Goal: Task Accomplishment & Management: Use online tool/utility

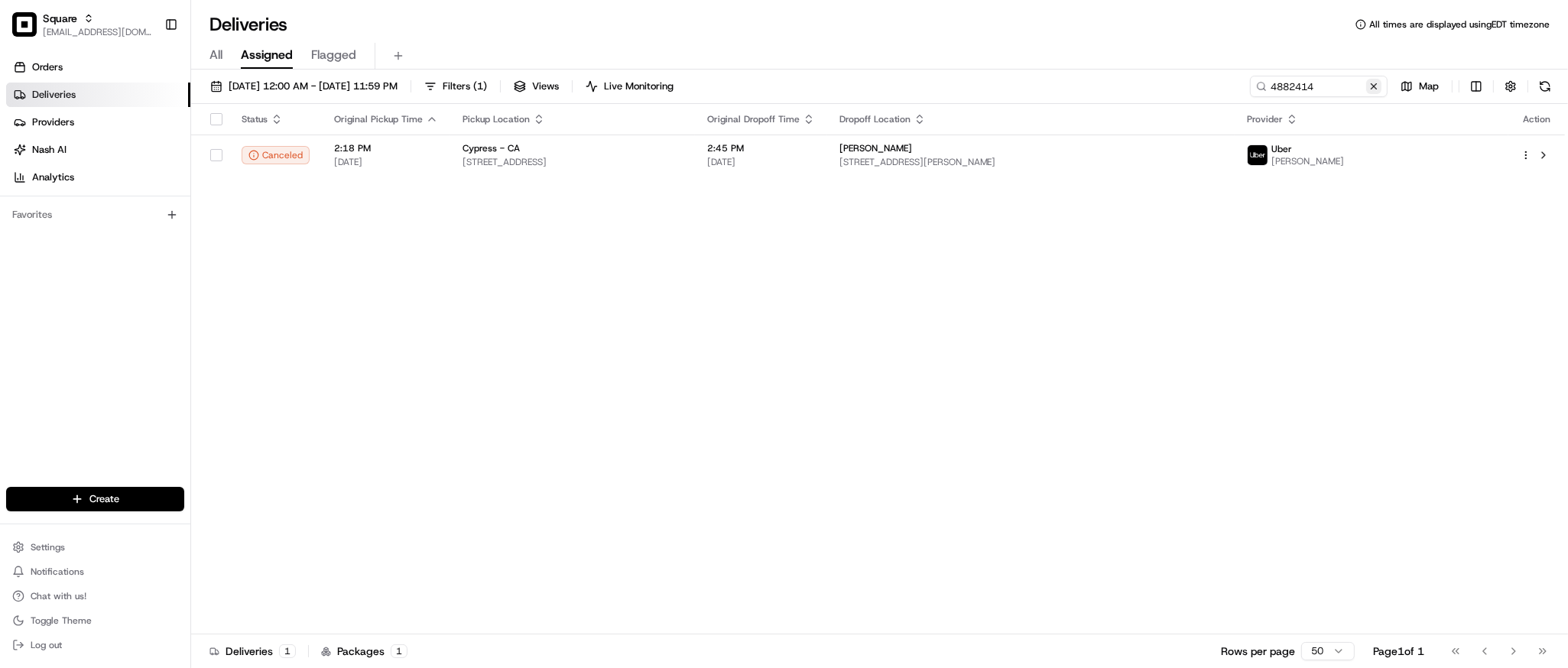
click at [1372, 89] on button at bounding box center [1373, 86] width 15 height 15
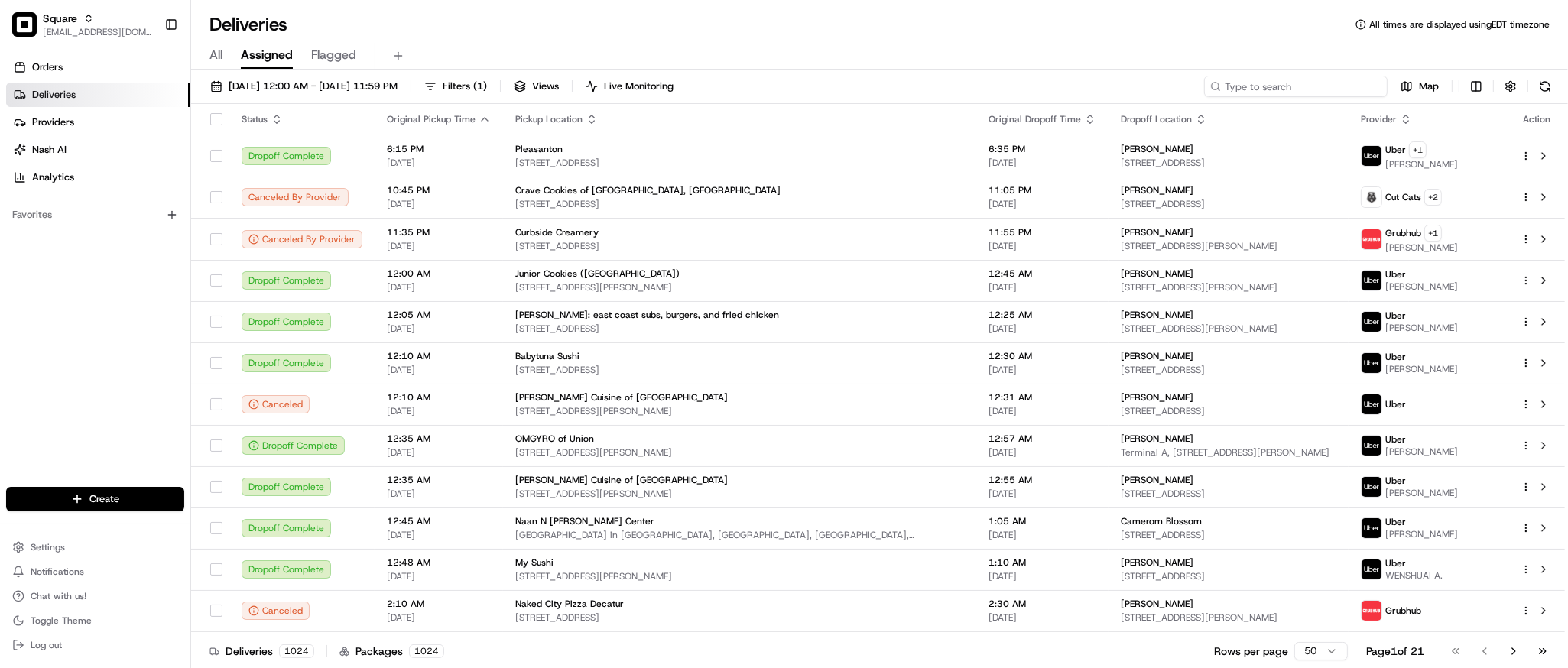
click at [1341, 91] on input at bounding box center [1296, 87] width 184 height 22
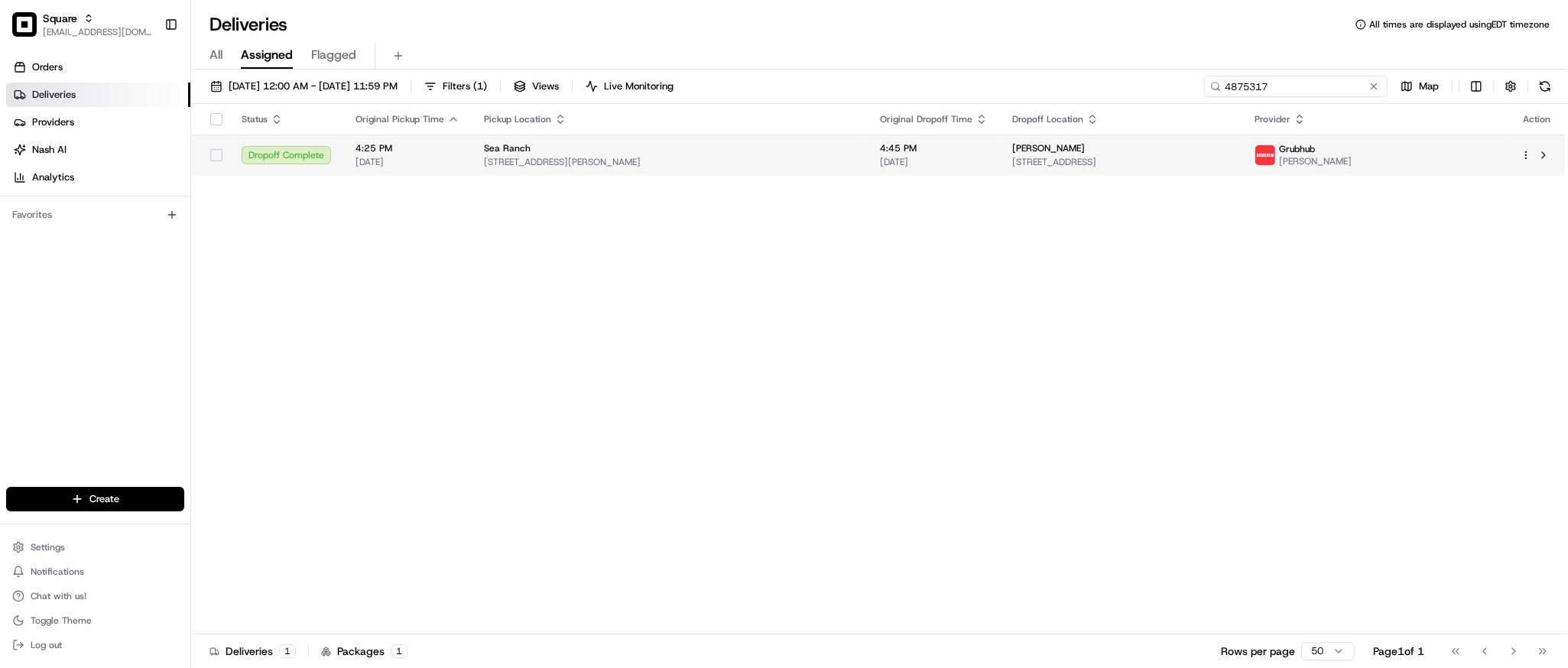
type input "4875317"
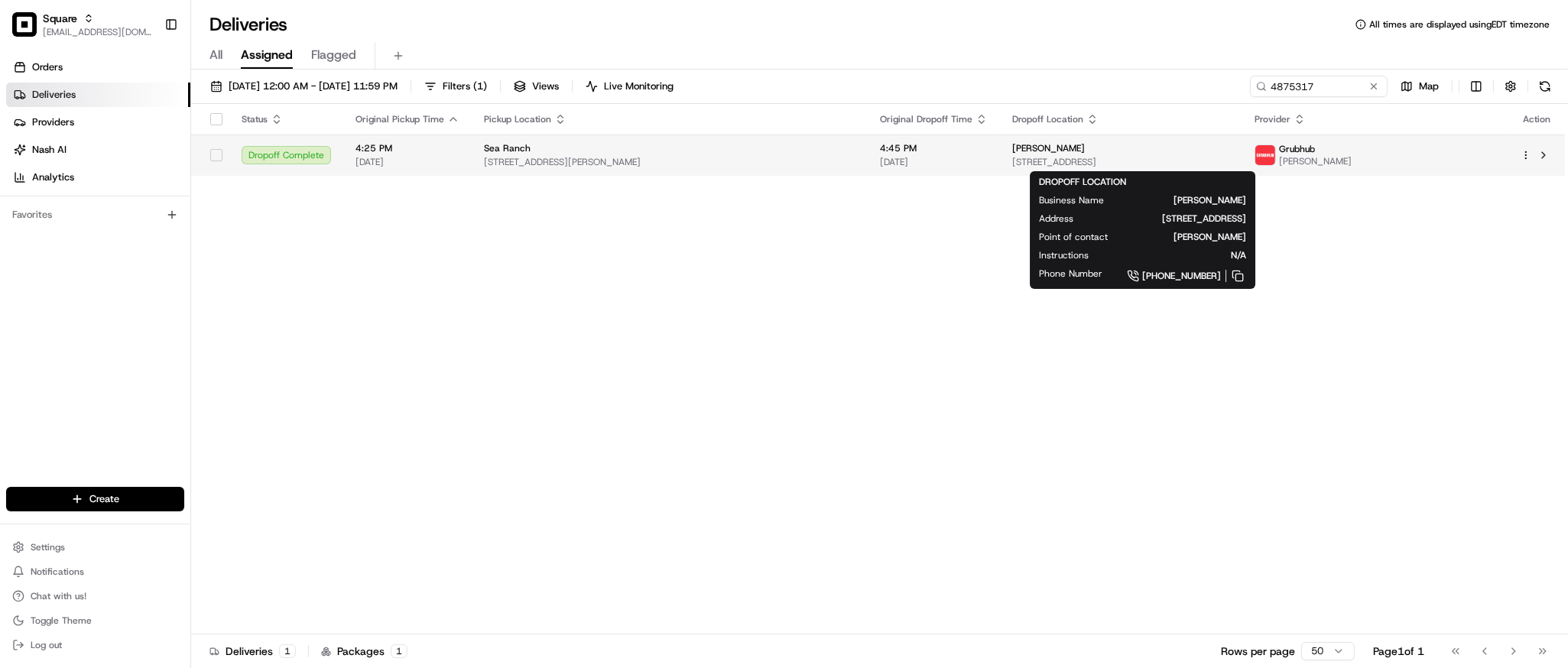
click at [1023, 154] on span "[PERSON_NAME]" at bounding box center [1049, 148] width 73 height 12
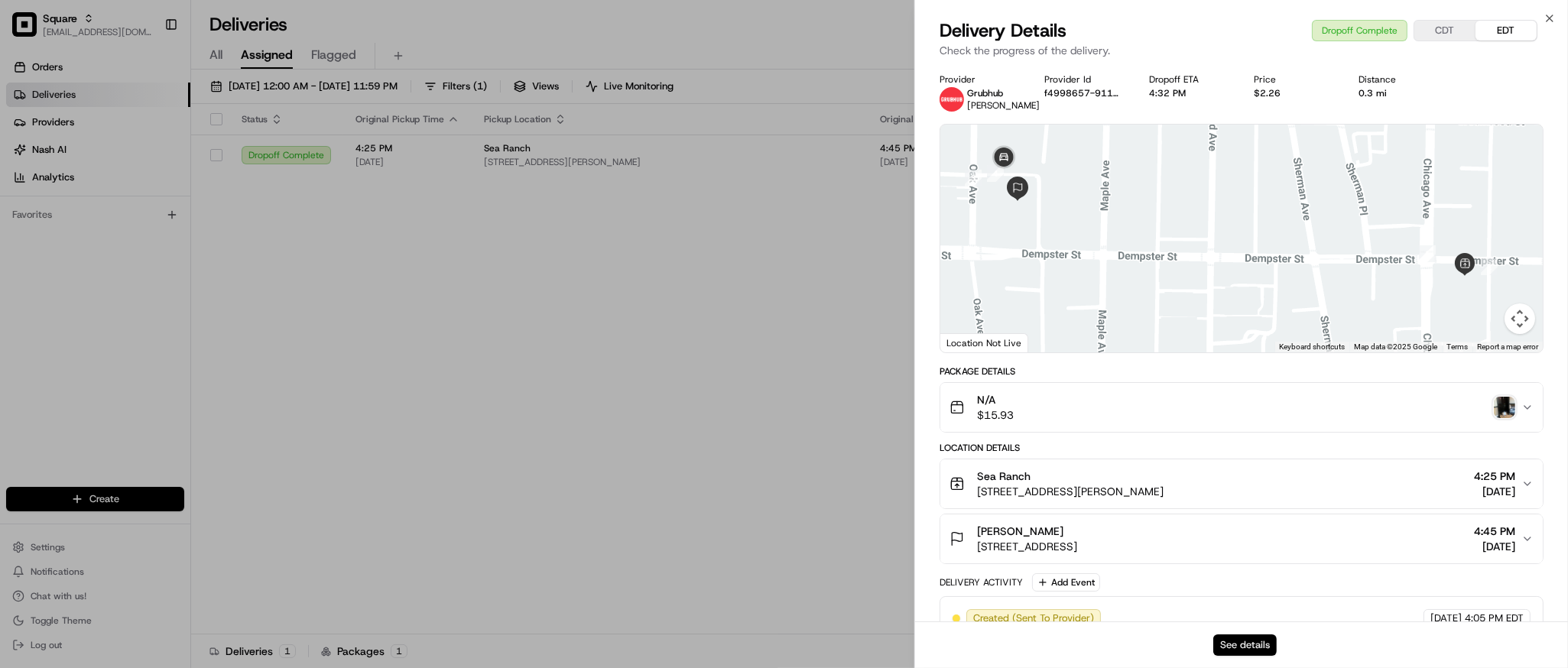
click at [1246, 643] on button "See details" at bounding box center [1245, 645] width 63 height 22
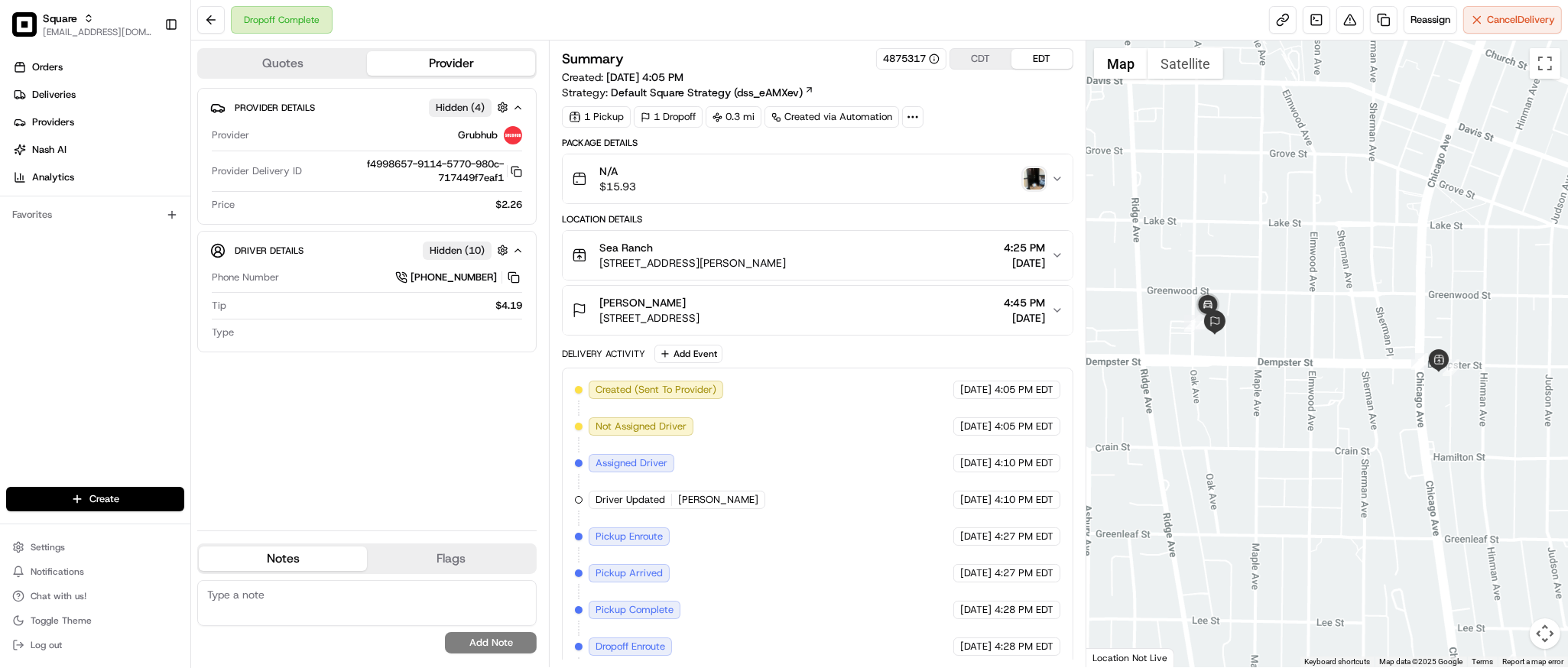
scroll to position [83, 0]
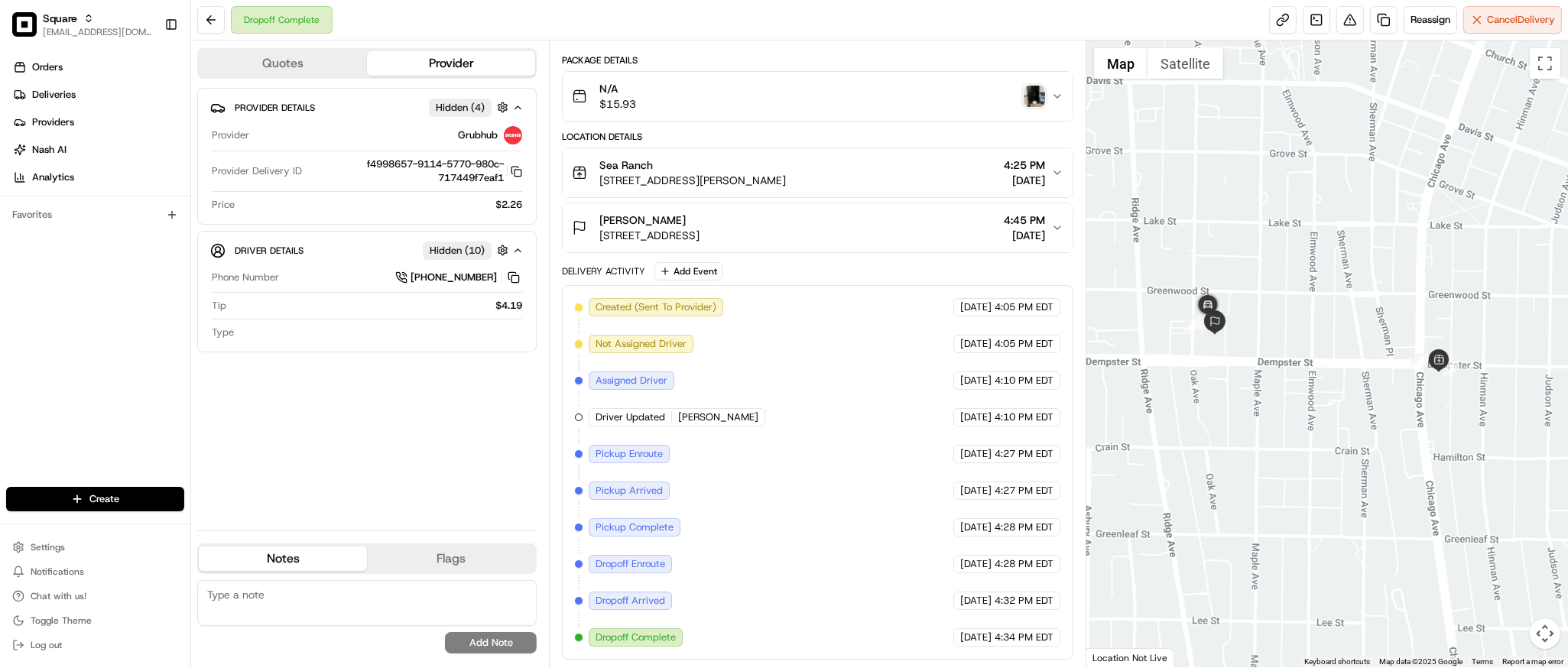
click at [1055, 229] on icon "button" at bounding box center [1058, 228] width 12 height 12
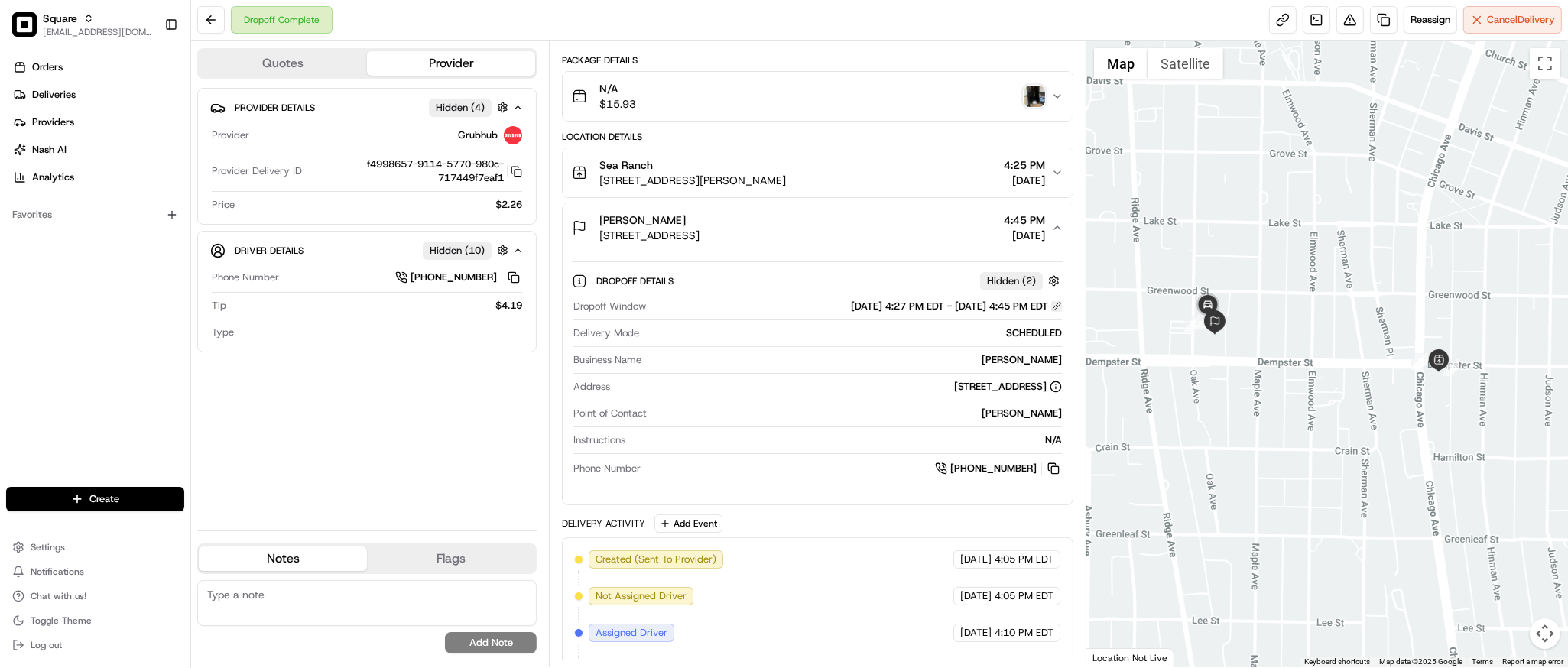
click at [1057, 306] on button at bounding box center [1057, 306] width 11 height 11
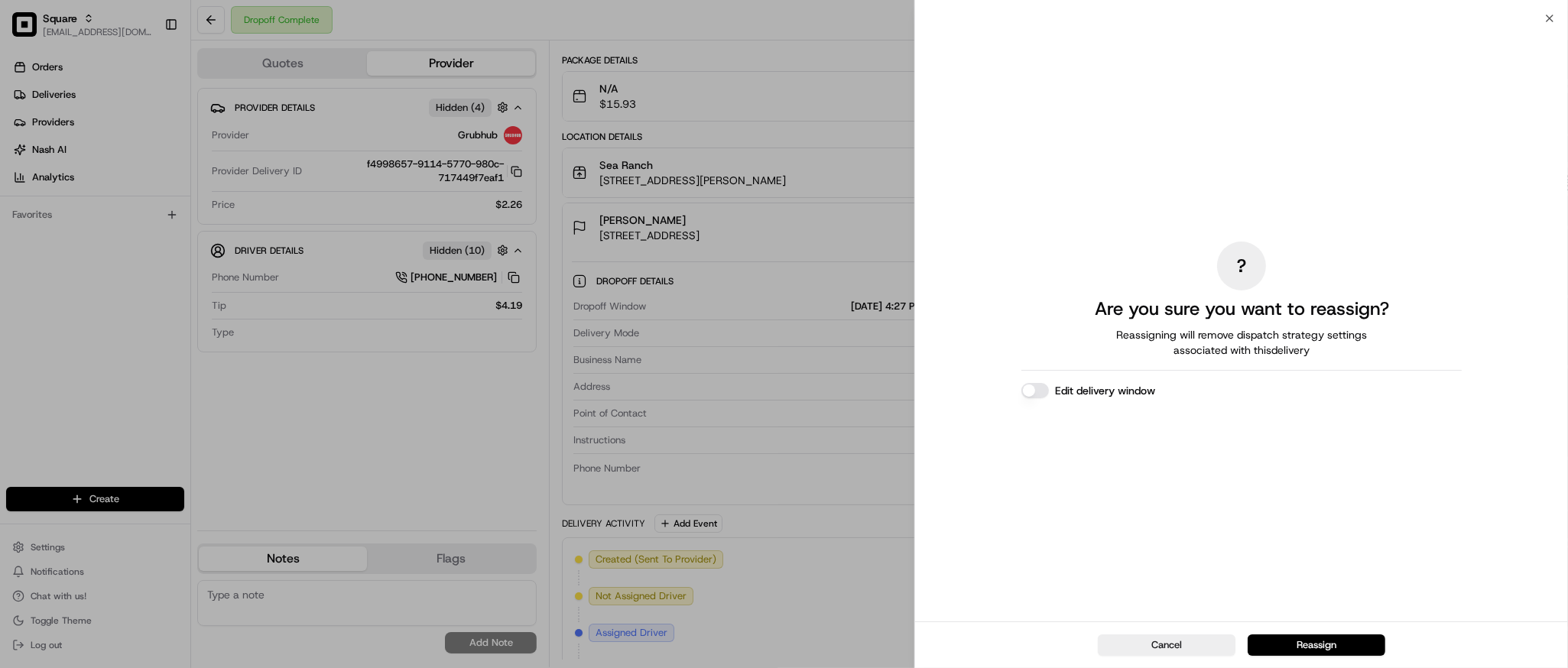
click at [1032, 395] on button "Edit delivery window" at bounding box center [1036, 390] width 28 height 15
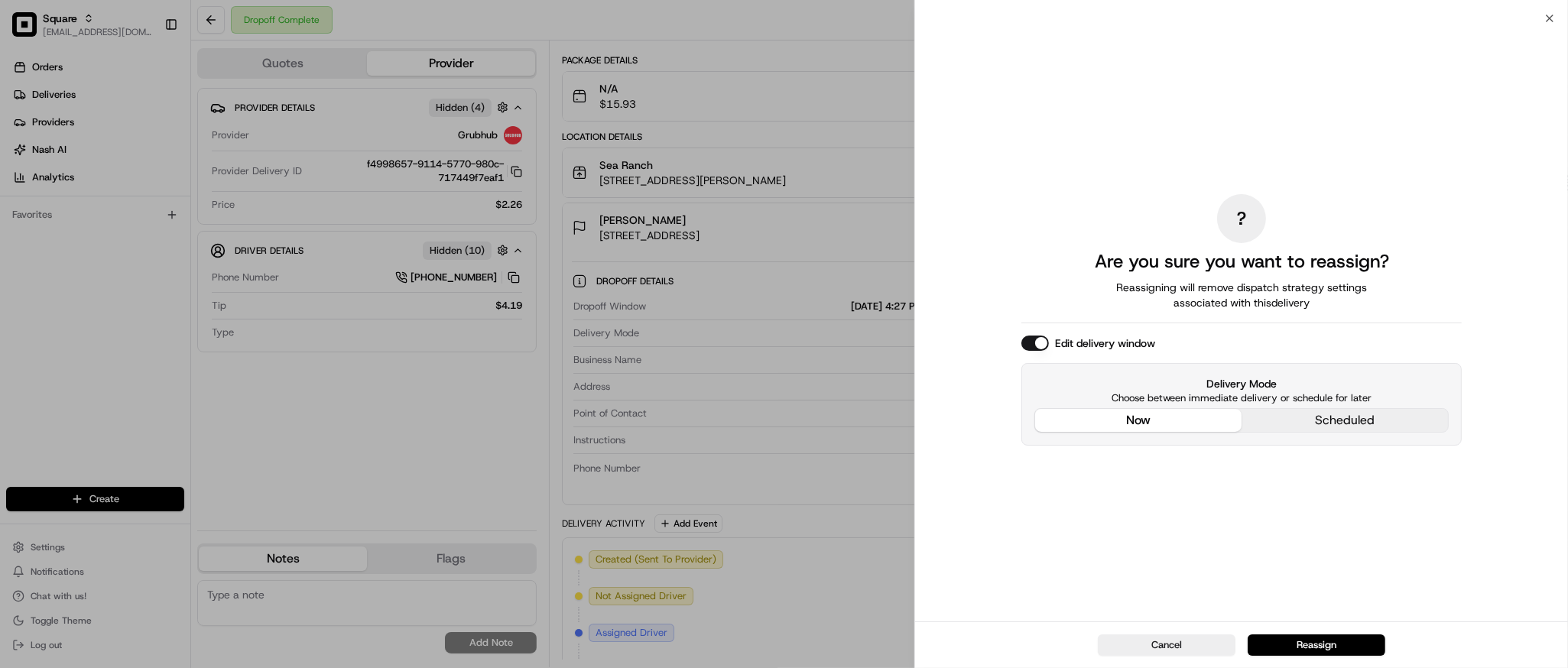
click at [1132, 311] on div "? Are you sure you want to reassign? Reassigning will remove dispatch strategy …" at bounding box center [1242, 320] width 440 height 597
click at [1334, 635] on button "Reassign" at bounding box center [1316, 645] width 137 height 22
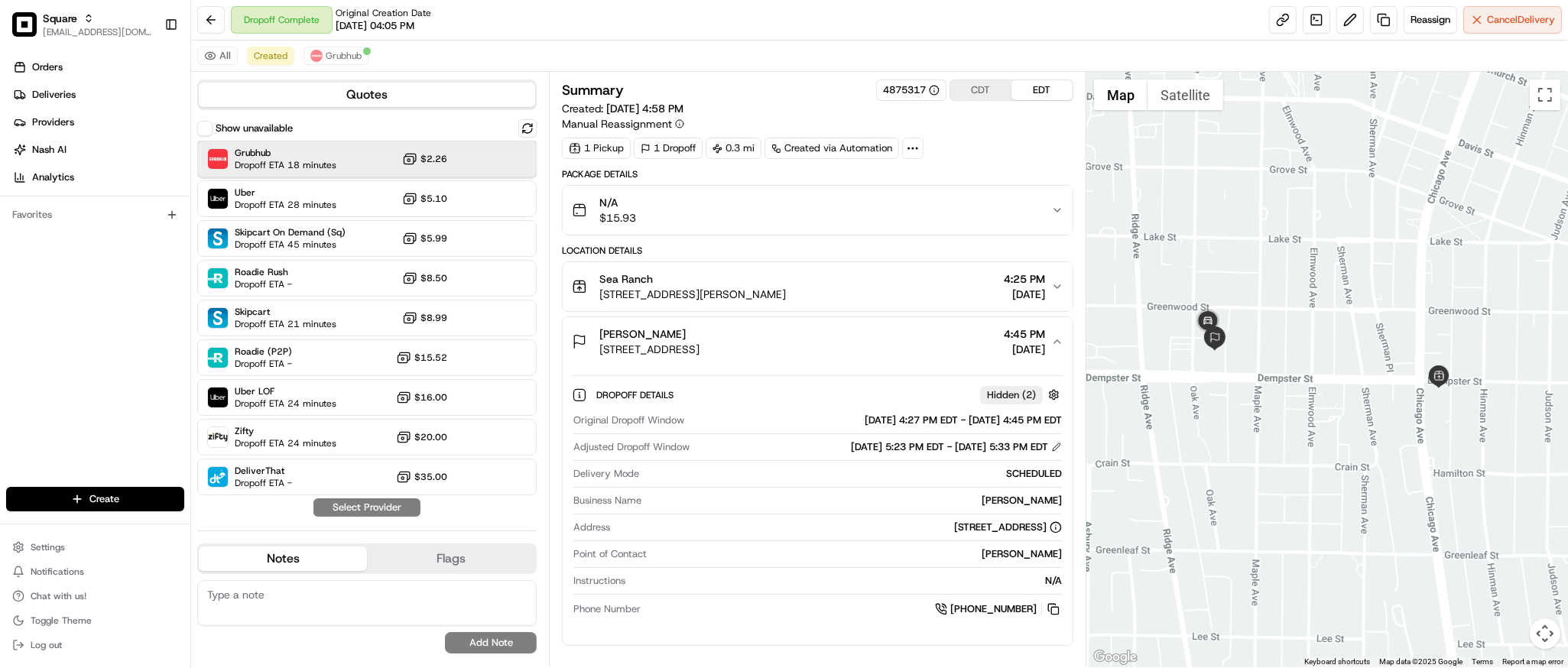
click at [357, 156] on div "Grubhub Dropoff ETA 18 minutes $2.26" at bounding box center [367, 159] width 340 height 37
click at [377, 509] on button "Assign Provider" at bounding box center [367, 507] width 109 height 19
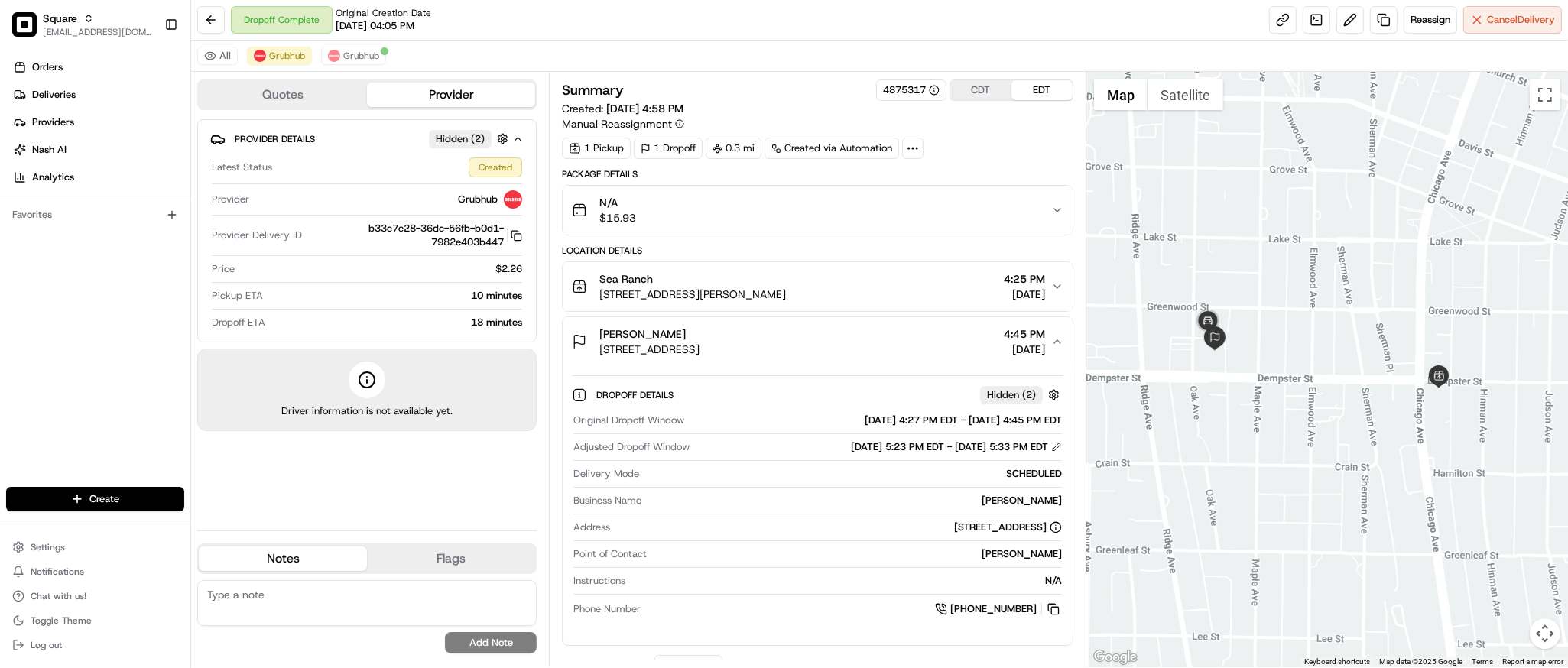
click at [1408, 526] on div at bounding box center [1328, 369] width 482 height 595
click at [115, 261] on div "Orders Deliveries Providers Nash AI Analytics Favorites" at bounding box center [95, 272] width 191 height 447
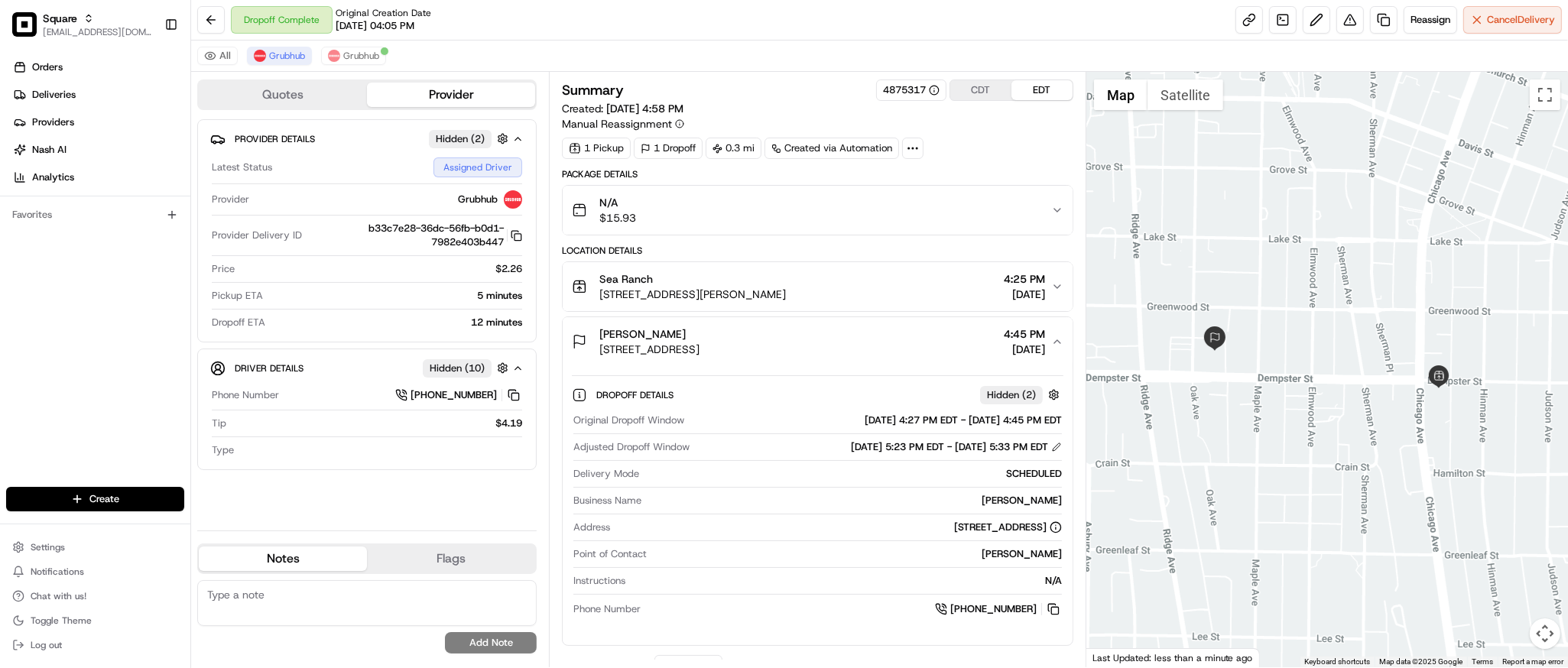
click at [115, 261] on div "Orders Deliveries Providers Nash AI Analytics Favorites" at bounding box center [95, 272] width 191 height 447
click at [1355, 368] on div at bounding box center [1328, 369] width 482 height 595
click at [295, 53] on span "Grubhub" at bounding box center [287, 55] width 36 height 12
click at [349, 597] on textarea at bounding box center [367, 603] width 340 height 45
paste textarea "**Caller Information: merchant **Reason for Call: the DD forgot to get the othe…"
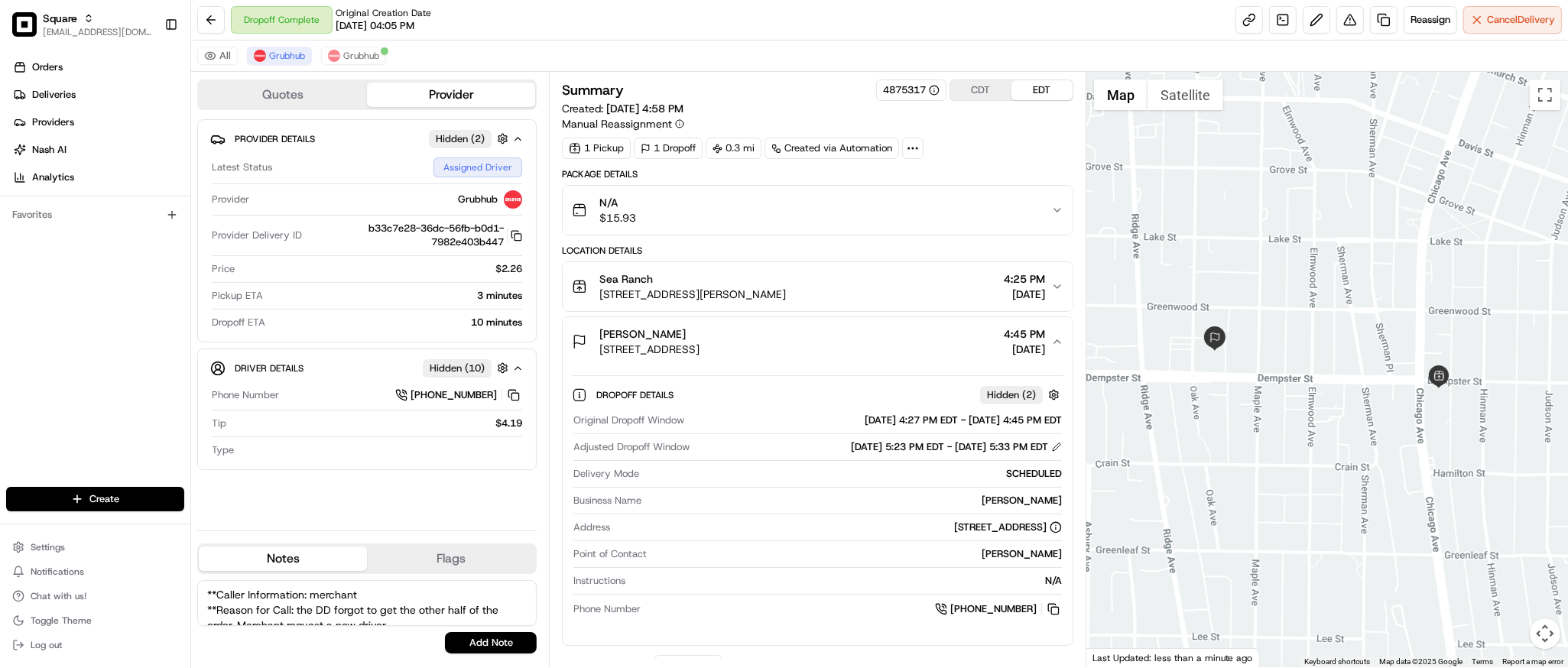
scroll to position [52, 0]
type textarea "**Caller Information: merchant **Reason for Call: the DD forgot to get the othe…"
click at [507, 639] on button "Add Note" at bounding box center [491, 643] width 92 height 22
